Goal: Information Seeking & Learning: Learn about a topic

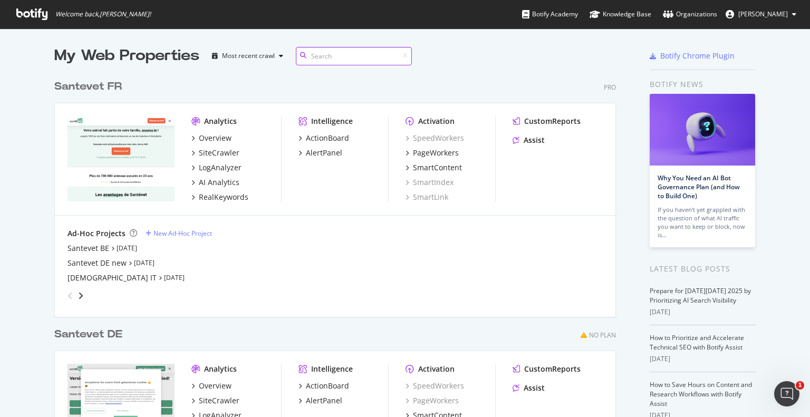
paste input "https://www.santevet.de/artikel/hund-zahnsteinentfernung-kosten"
type input "https://www.santevet.de/artikel/hund-zahnsteinentfernung-kosten"
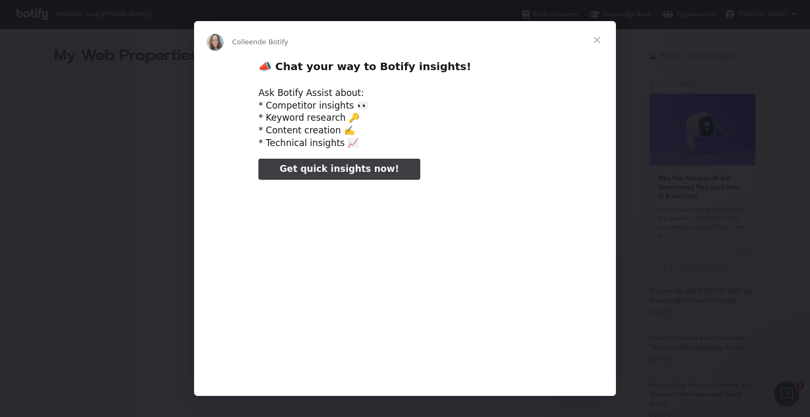
type input "105485"
click at [601, 39] on span "Fermer" at bounding box center [597, 40] width 38 height 38
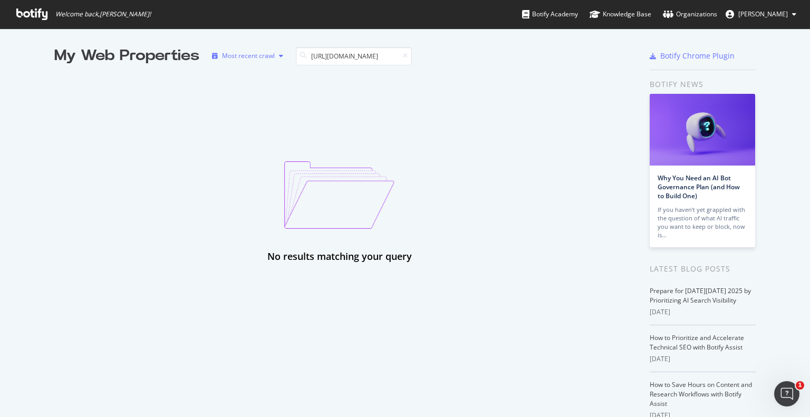
click at [275, 54] on div "button" at bounding box center [281, 56] width 13 height 6
click at [338, 56] on input "https://www.santevet.de/artikel/hund-zahnsteinentfernung-kosten" at bounding box center [354, 56] width 116 height 18
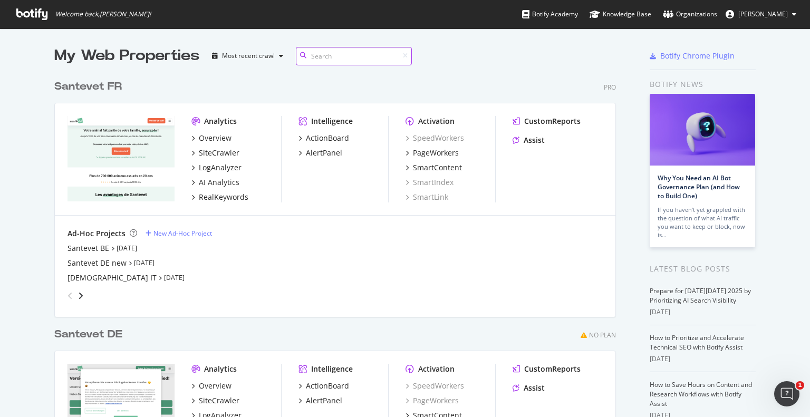
scroll to position [439, 562]
click at [95, 248] on div "Santevet BE" at bounding box center [89, 248] width 42 height 11
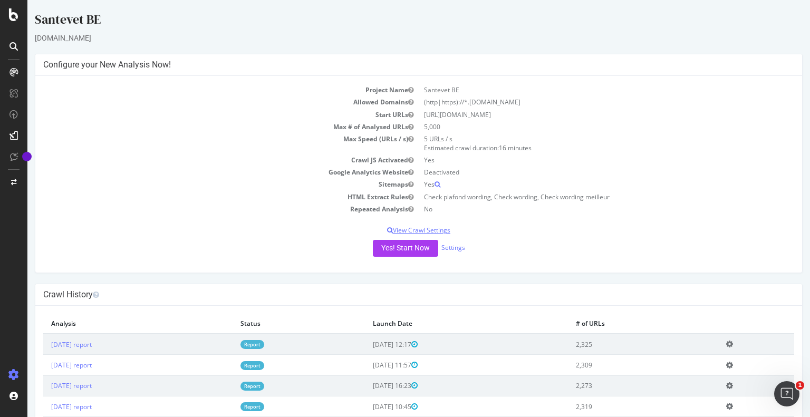
scroll to position [89, 0]
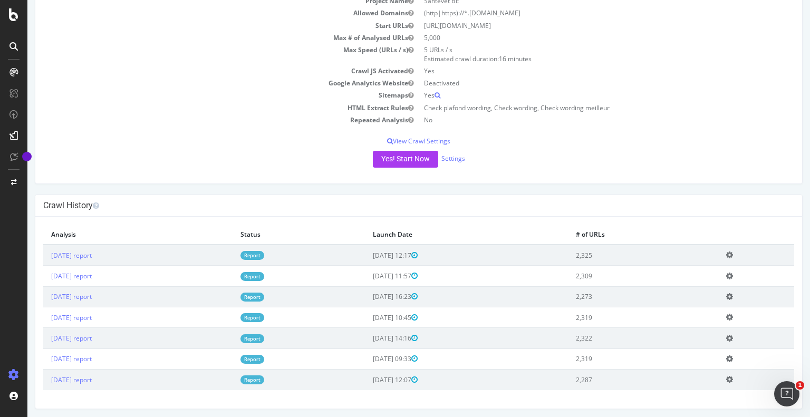
click at [264, 255] on link "Report" at bounding box center [253, 255] width 24 height 9
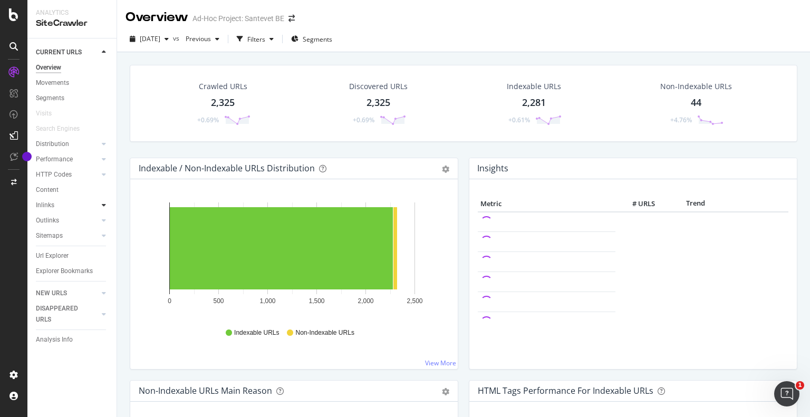
click at [102, 206] on icon at bounding box center [104, 205] width 4 height 6
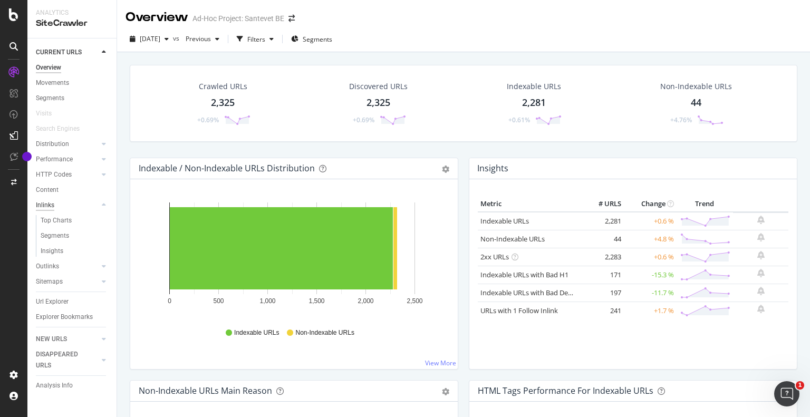
click at [42, 208] on div "Inlinks" at bounding box center [45, 205] width 18 height 11
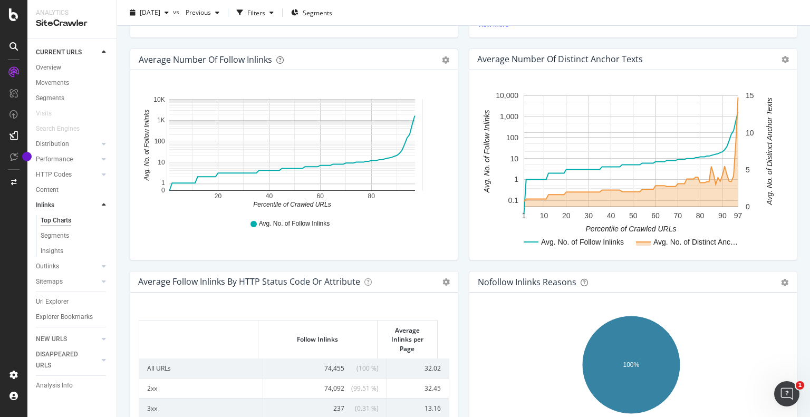
scroll to position [321, 0]
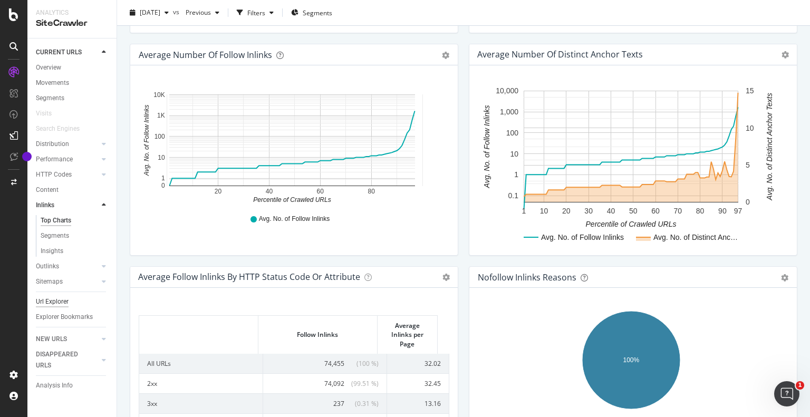
click at [59, 300] on div "Url Explorer" at bounding box center [52, 302] width 33 height 11
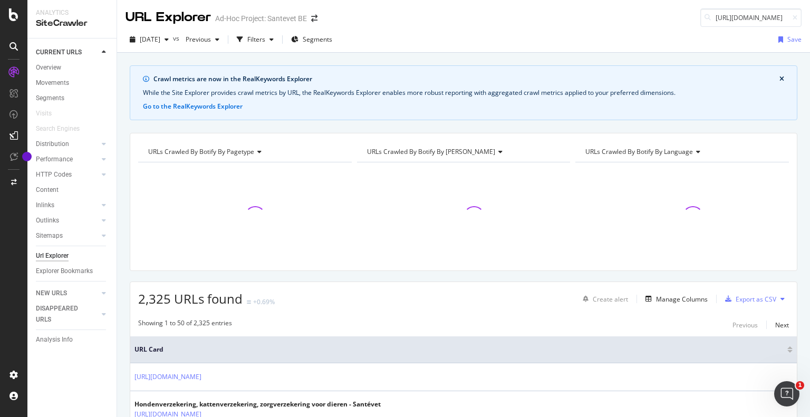
scroll to position [0, 122]
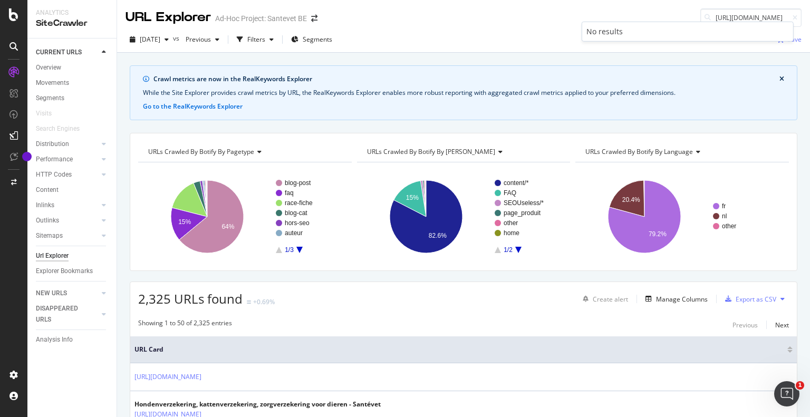
type input "https://www.santevet.de/artikel/hund-zahnsteinentfernung-kosten"
click at [320, 18] on span at bounding box center [314, 18] width 15 height 7
click at [308, 20] on span at bounding box center [314, 18] width 15 height 7
click at [315, 21] on icon "arrow-right-arrow-left" at bounding box center [314, 18] width 6 height 7
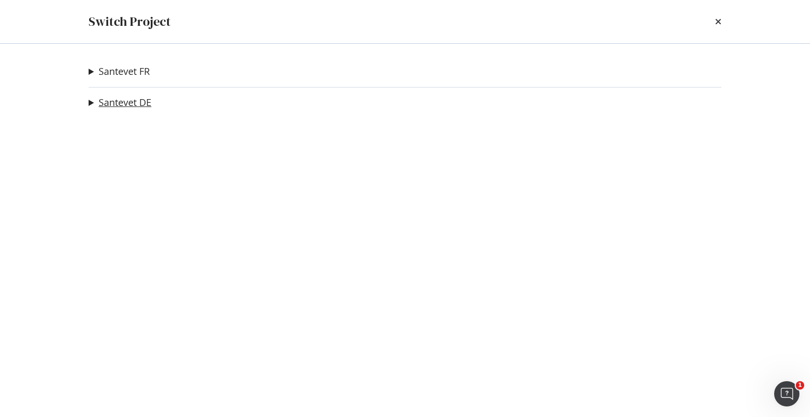
click at [112, 106] on link "Santevet DE" at bounding box center [125, 102] width 53 height 11
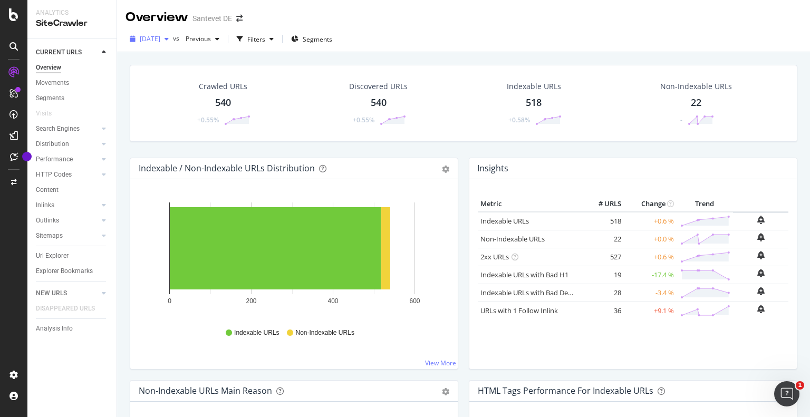
click at [169, 38] on icon "button" at bounding box center [167, 39] width 4 height 6
click at [124, 168] on div "Crawled URLs 540 +0.55% Discovered URLs 540 +0.55% Indexable URLs 518 +0.58% No…" at bounding box center [463, 260] width 693 height 417
click at [17, 14] on icon at bounding box center [13, 14] width 9 height 13
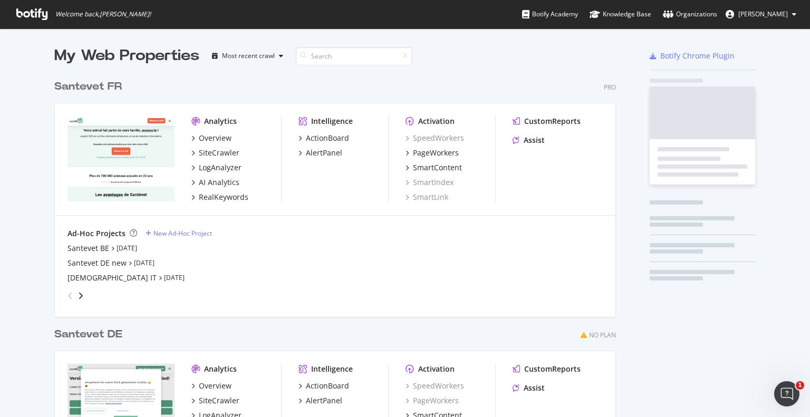
scroll to position [409, 794]
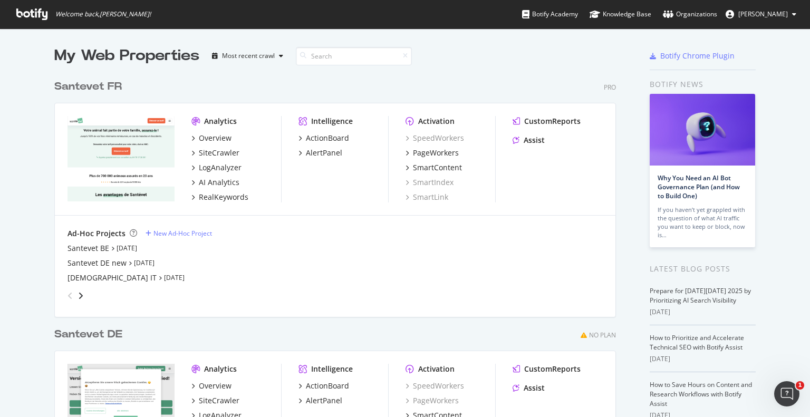
click at [121, 263] on div "Santevet DE new Oct 10th 25" at bounding box center [336, 263] width 536 height 11
click at [139, 263] on link "Oct 10th 25" at bounding box center [144, 263] width 21 height 9
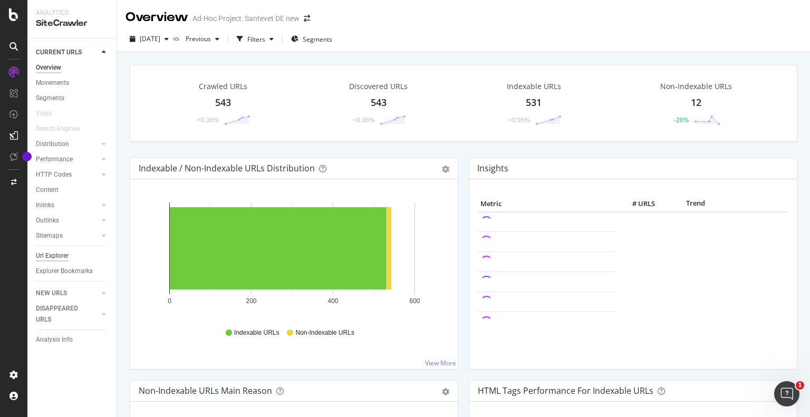
click at [60, 256] on div "Url Explorer" at bounding box center [52, 256] width 33 height 11
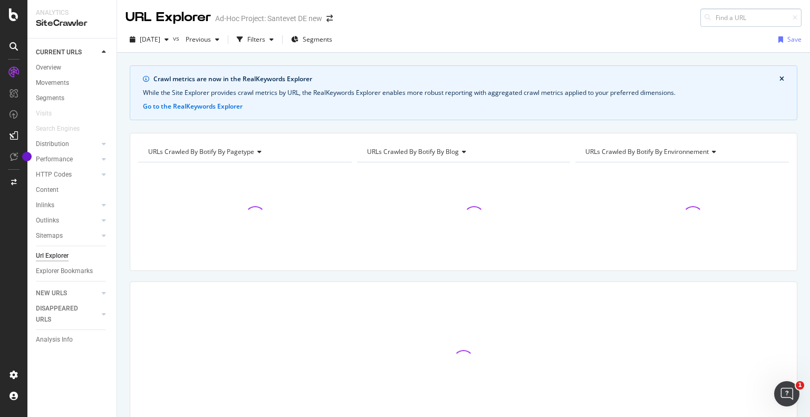
click at [728, 16] on input at bounding box center [751, 17] width 101 height 18
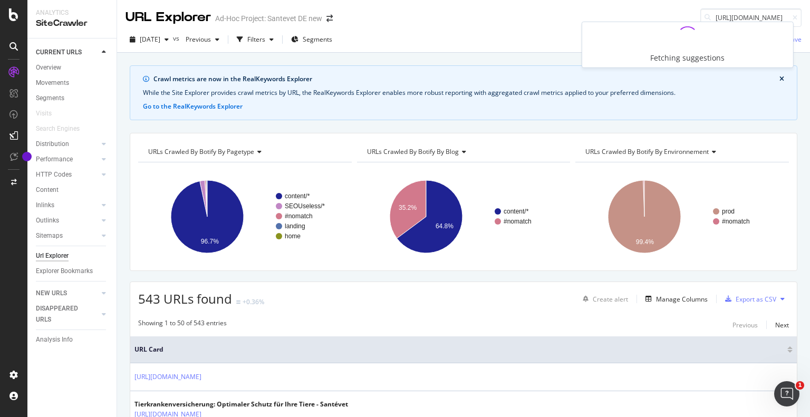
type input "https://www.santevet.de/artikel/hund-zahnsteinentfernung-kosten"
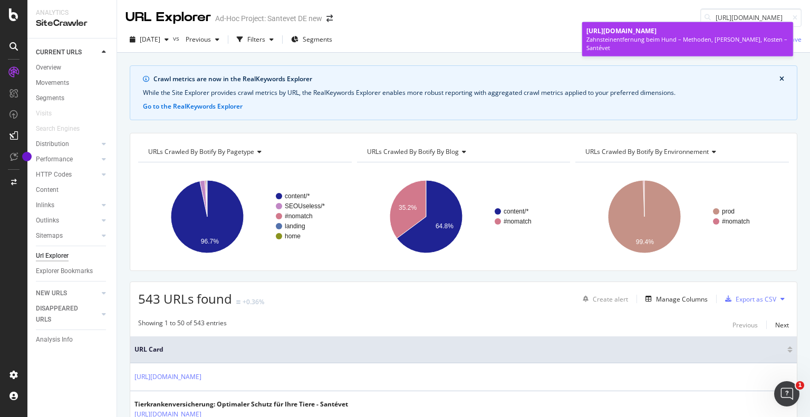
scroll to position [0, 0]
click at [672, 35] on div "https://www.santevet.de/artikel/hund-zahnsteinentfernung-kosten" at bounding box center [688, 30] width 203 height 9
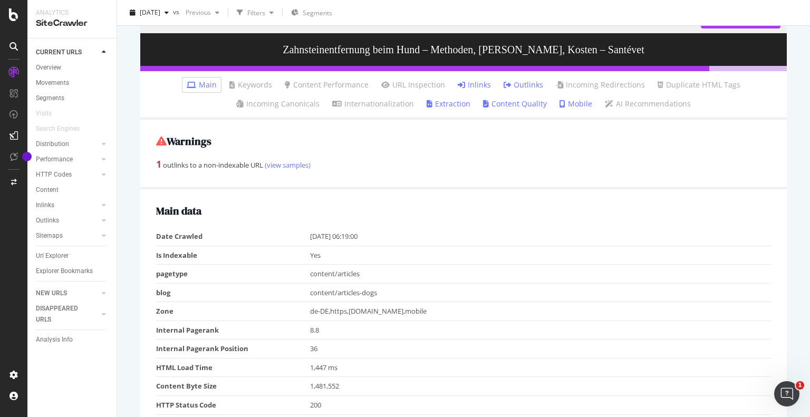
scroll to position [109, 0]
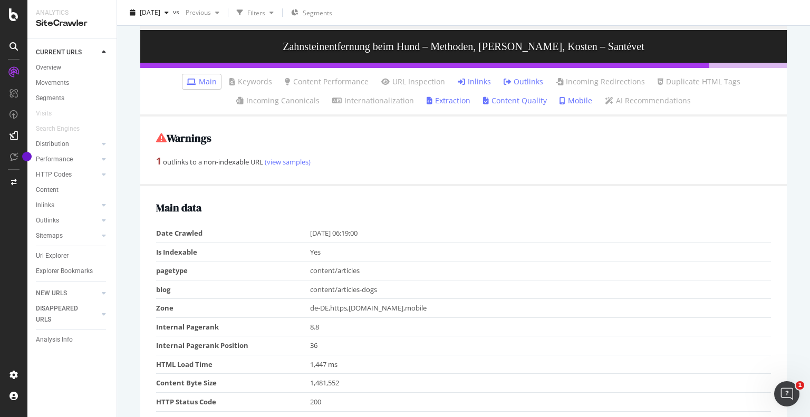
click at [466, 79] on link "Inlinks" at bounding box center [474, 82] width 33 height 11
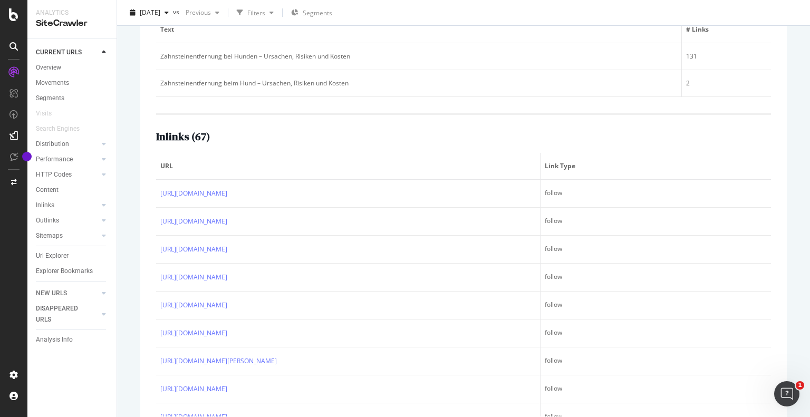
scroll to position [247, 0]
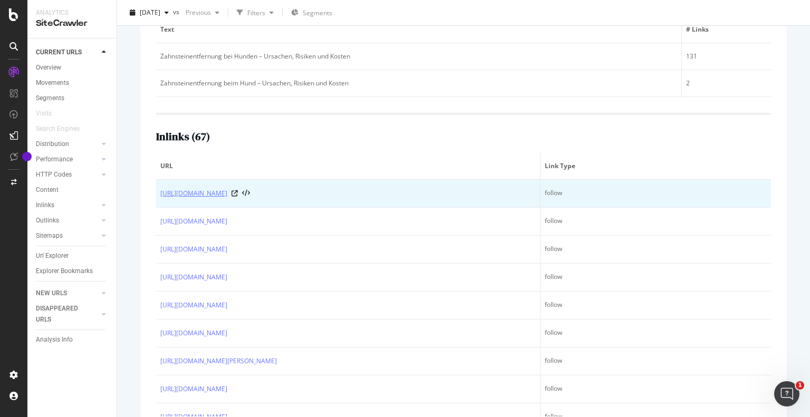
click at [227, 192] on link "[URL][DOMAIN_NAME]" at bounding box center [193, 193] width 67 height 11
click at [238, 191] on icon at bounding box center [235, 193] width 6 height 6
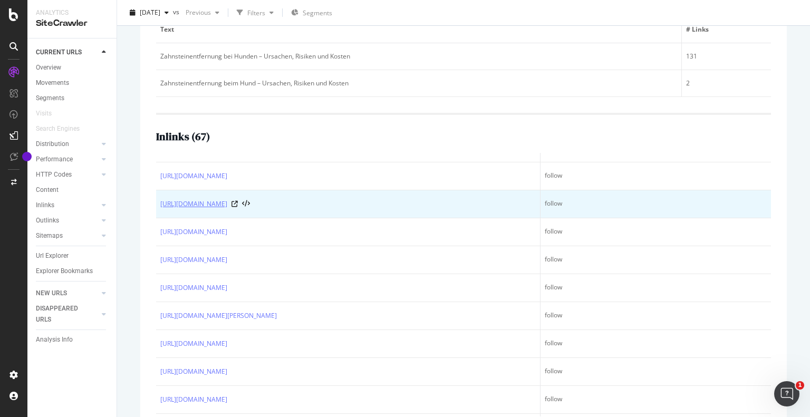
scroll to position [46, 0]
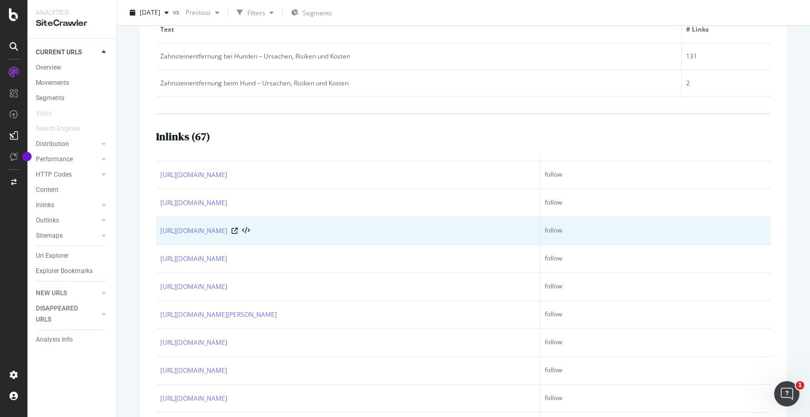
click at [302, 228] on div "https://www.santevet.de/artikel/arthrose-hund" at bounding box center [348, 231] width 376 height 11
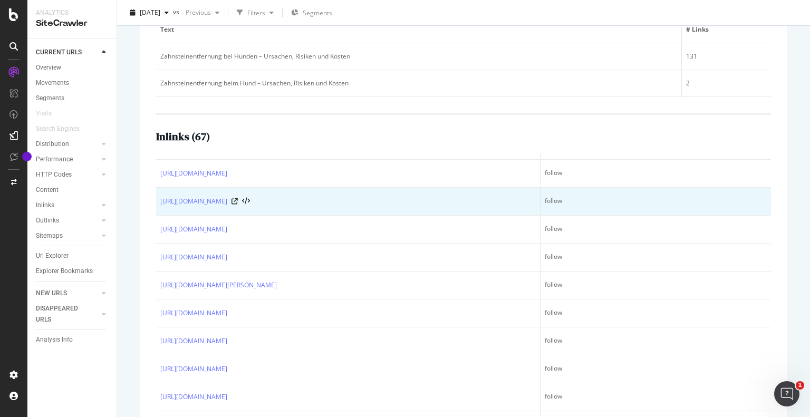
scroll to position [76, 0]
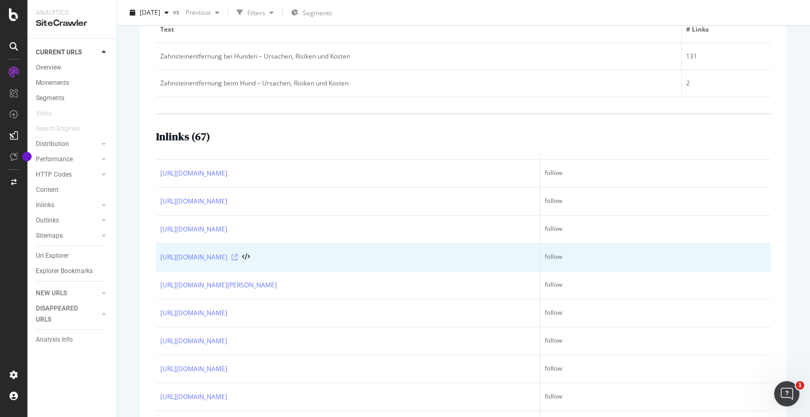
click at [238, 255] on icon at bounding box center [235, 257] width 6 height 6
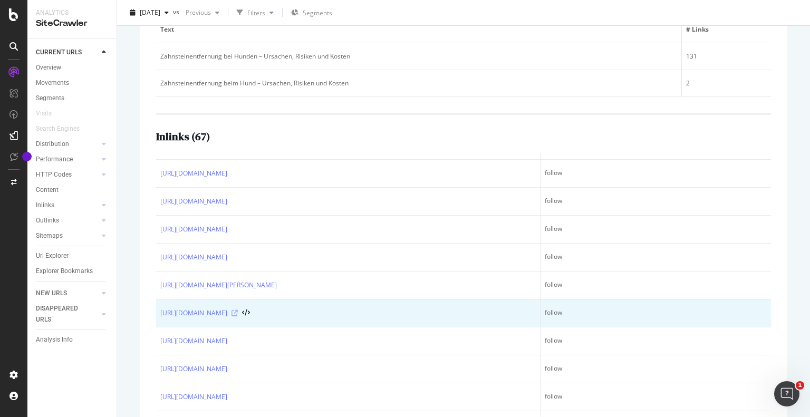
click at [238, 312] on icon at bounding box center [235, 313] width 6 height 6
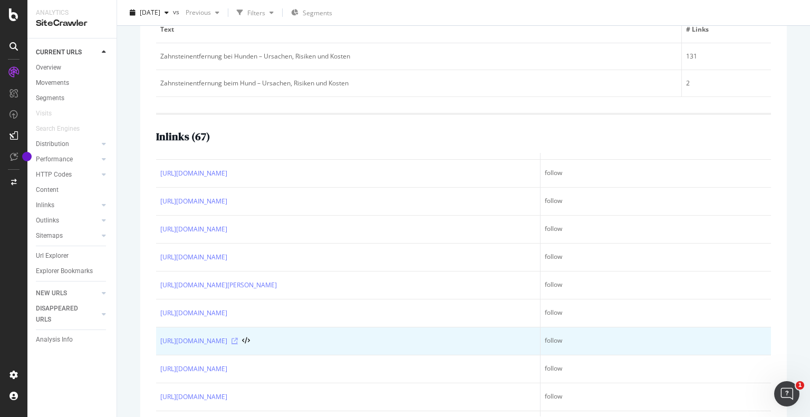
click at [238, 339] on icon at bounding box center [235, 341] width 6 height 6
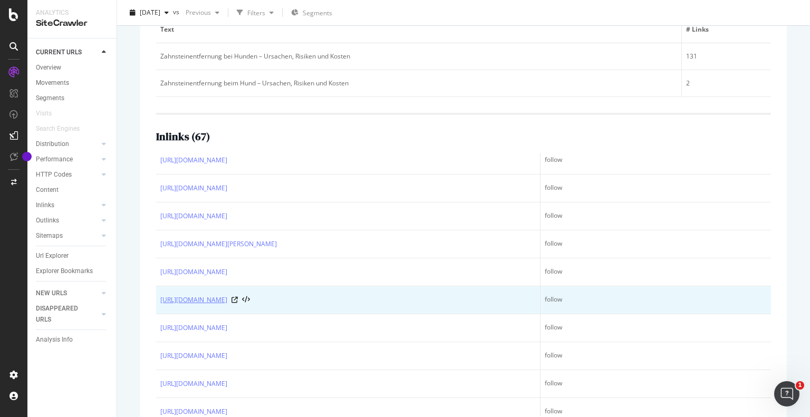
scroll to position [125, 0]
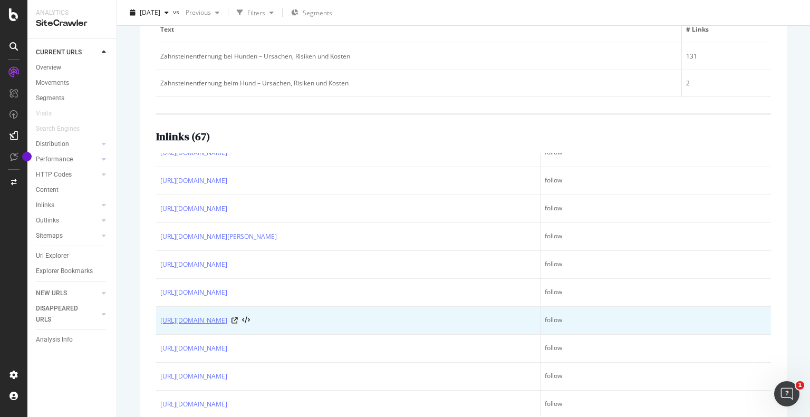
click at [227, 321] on link "https://www.santevet.de/artikel/allergie-hund" at bounding box center [193, 320] width 67 height 11
click at [238, 318] on icon at bounding box center [235, 321] width 6 height 6
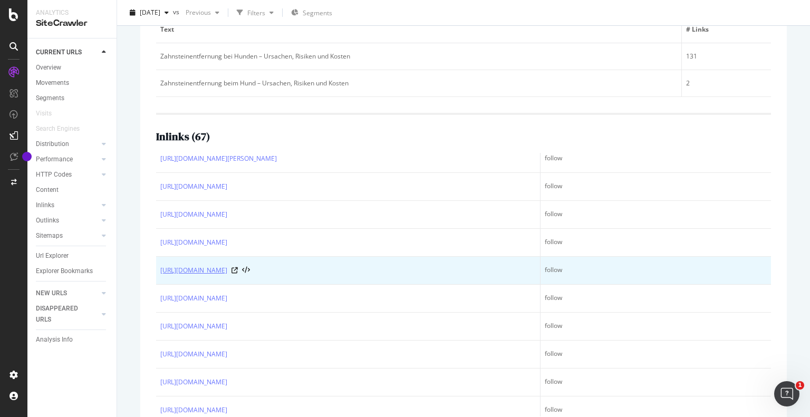
scroll to position [204, 0]
click at [238, 267] on icon at bounding box center [235, 269] width 6 height 6
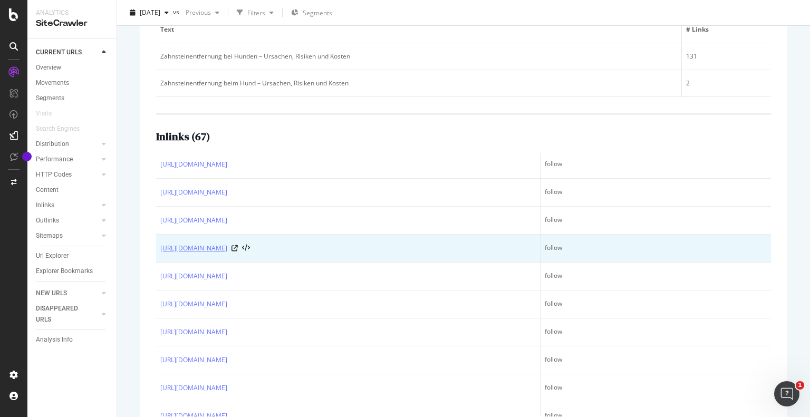
scroll to position [281, 0]
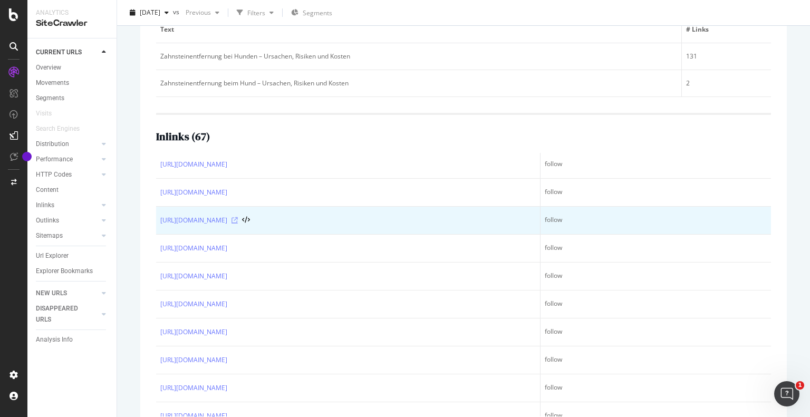
click at [238, 221] on icon at bounding box center [235, 220] width 6 height 6
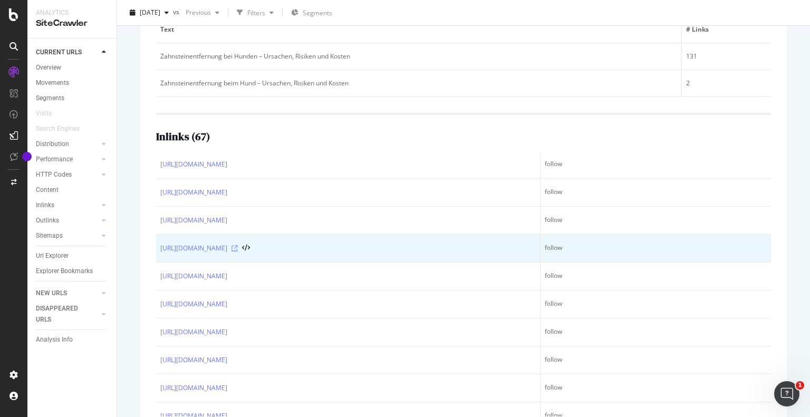
click at [238, 246] on icon at bounding box center [235, 248] width 6 height 6
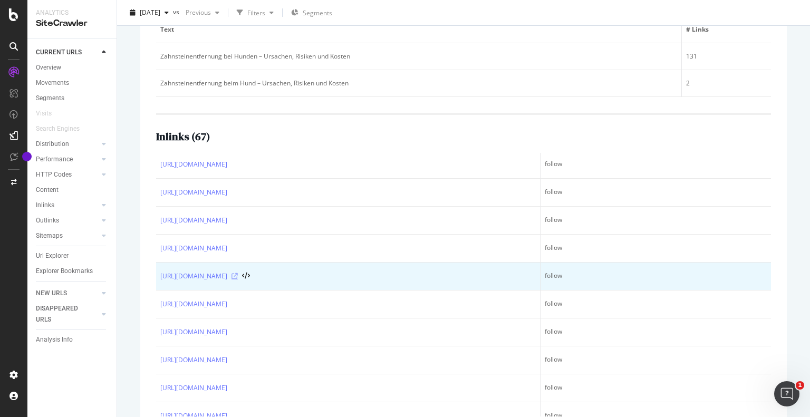
click at [238, 274] on icon at bounding box center [235, 276] width 6 height 6
click at [238, 275] on icon at bounding box center [235, 276] width 6 height 6
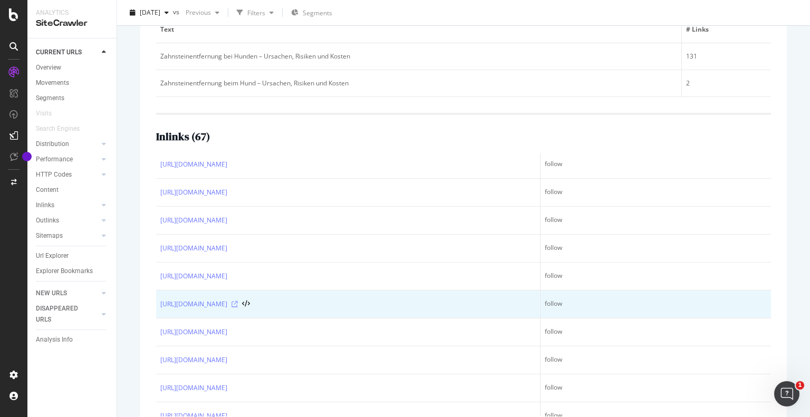
click at [238, 301] on icon at bounding box center [235, 304] width 6 height 6
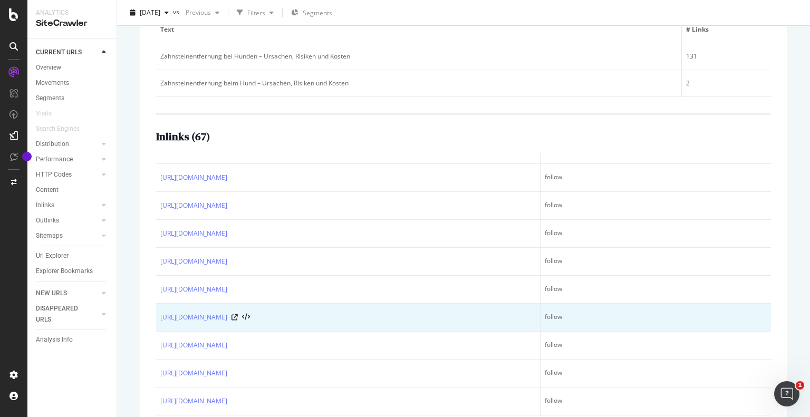
scroll to position [298, 0]
click at [238, 312] on icon at bounding box center [235, 315] width 6 height 6
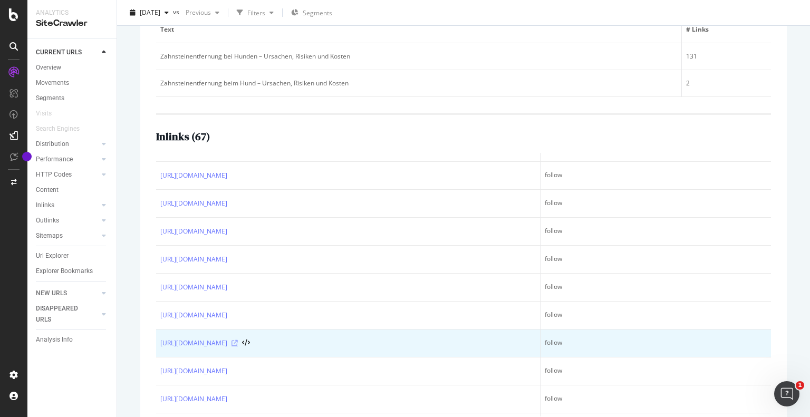
click at [238, 343] on icon at bounding box center [235, 343] width 6 height 6
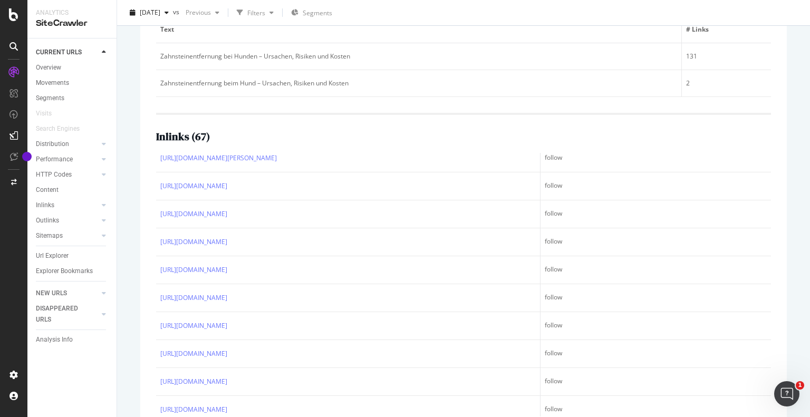
scroll to position [272, 0]
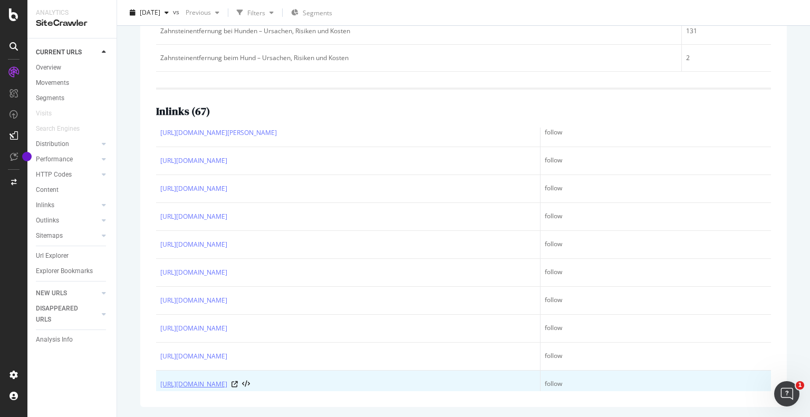
click at [227, 379] on link "https://www.santevet.de/artikel/hund-atopische-dermatitis" at bounding box center [193, 384] width 67 height 11
click at [238, 381] on icon at bounding box center [235, 384] width 6 height 6
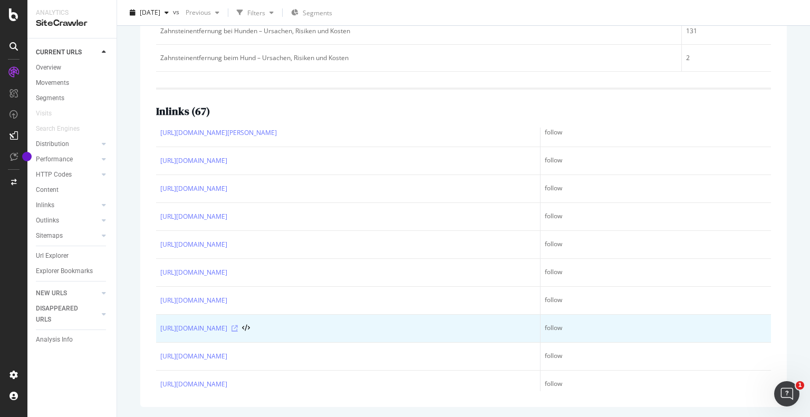
click at [238, 326] on icon at bounding box center [235, 329] width 6 height 6
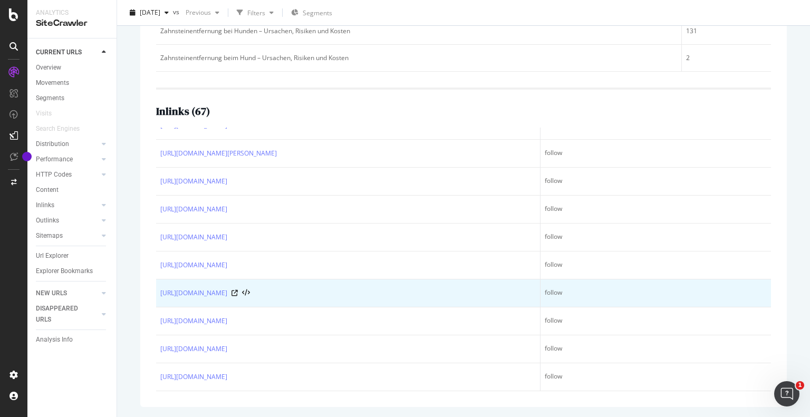
scroll to position [1608, 0]
click at [299, 289] on div "https://www.santevet.de/artikel/blutohr-hund" at bounding box center [348, 294] width 376 height 11
click at [238, 291] on icon at bounding box center [235, 294] width 6 height 6
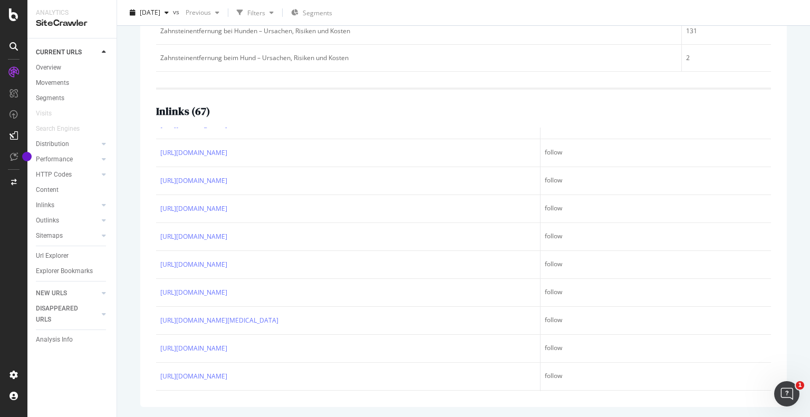
scroll to position [1629, 0]
